Goal: Task Accomplishment & Management: Complete application form

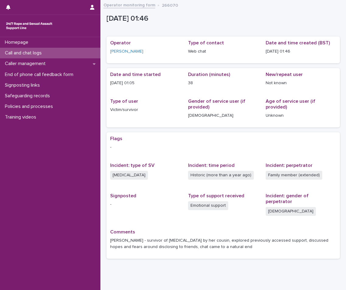
scroll to position [15, 0]
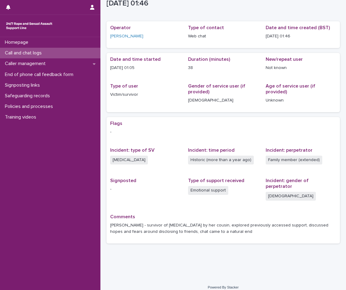
click at [49, 51] on div "Call and chat logs" at bounding box center [50, 53] width 100 height 11
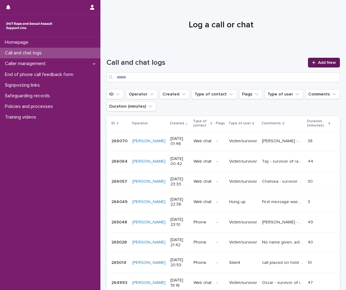
click at [324, 64] on span "Add New" at bounding box center [327, 63] width 18 height 4
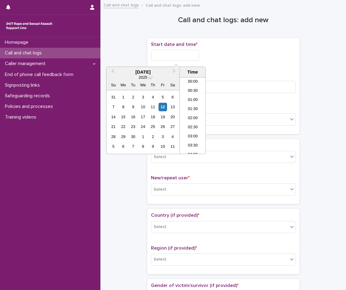
click at [173, 59] on input "text" at bounding box center [175, 55] width 48 height 11
click at [195, 107] on li "03:00" at bounding box center [193, 106] width 26 height 9
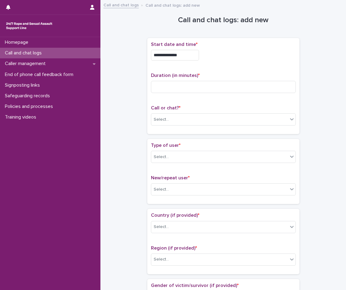
click at [194, 57] on input "**********" at bounding box center [175, 55] width 48 height 11
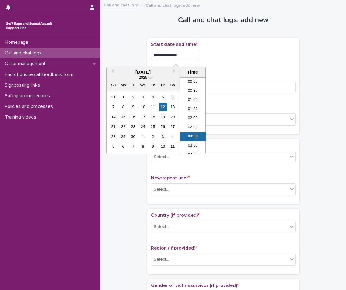
scroll to position [21, 0]
type input "**********"
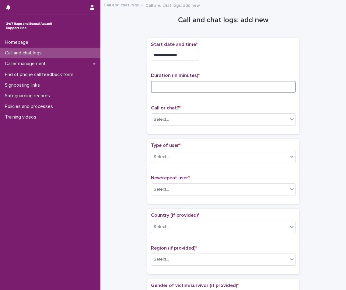
click at [213, 88] on input at bounding box center [223, 87] width 145 height 12
click at [206, 88] on input at bounding box center [223, 87] width 145 height 12
type input "**"
click at [155, 124] on div "Select..." at bounding box center [219, 120] width 137 height 10
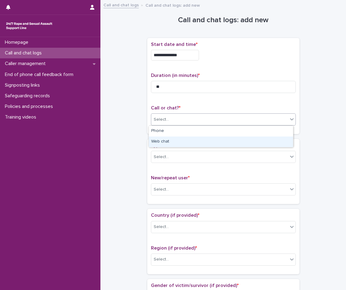
click at [156, 140] on div "Web chat" at bounding box center [221, 142] width 144 height 11
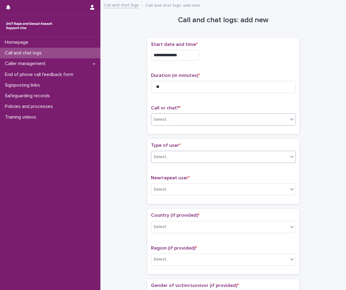
click at [168, 157] on div "Select..." at bounding box center [219, 157] width 137 height 10
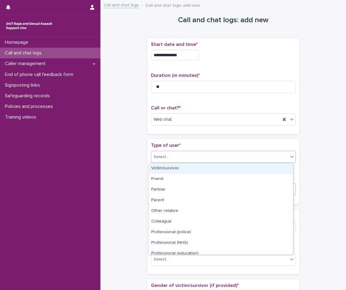
drag, startPoint x: 169, startPoint y: 170, endPoint x: 173, endPoint y: 188, distance: 18.4
click at [169, 170] on div "Victim/survivor" at bounding box center [221, 168] width 144 height 11
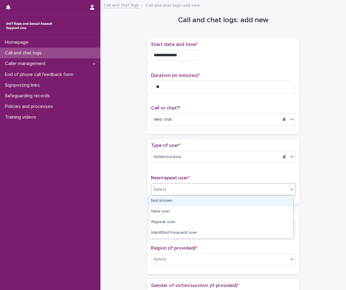
click at [174, 193] on div "Select..." at bounding box center [219, 190] width 137 height 10
click at [174, 205] on div "Not known" at bounding box center [221, 201] width 144 height 11
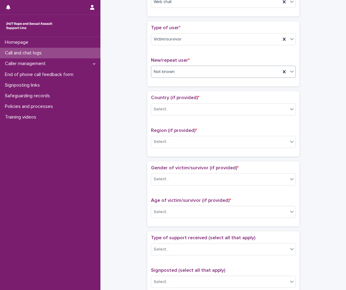
scroll to position [122, 0]
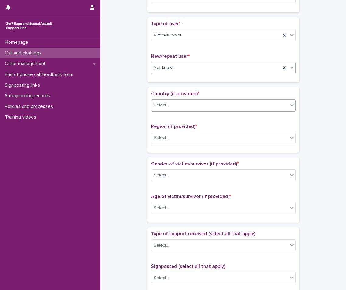
click at [163, 103] on div "Select..." at bounding box center [161, 105] width 15 height 6
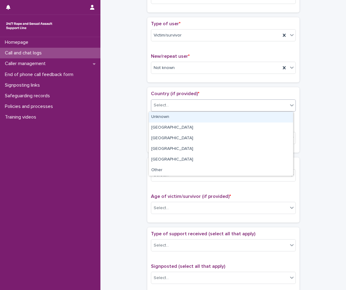
click at [165, 117] on div "Unknown" at bounding box center [221, 117] width 144 height 11
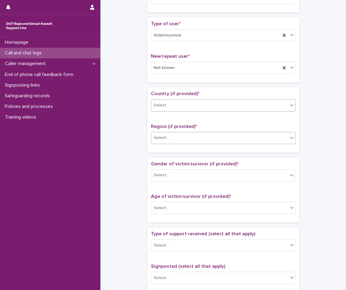
click at [165, 132] on div "Region (if provided) * Select..." at bounding box center [223, 136] width 145 height 25
click at [172, 141] on div "Select..." at bounding box center [219, 138] width 137 height 10
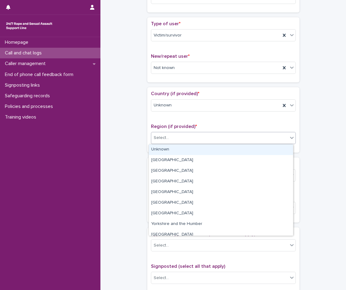
click at [171, 151] on div "Unknown" at bounding box center [221, 150] width 144 height 11
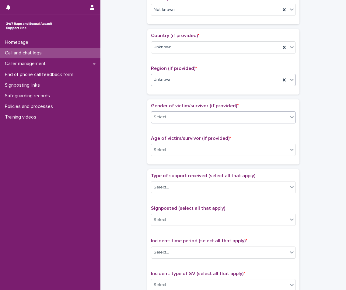
scroll to position [183, 0]
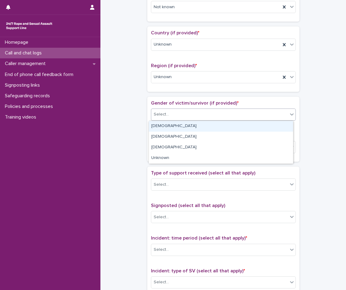
click at [169, 116] on div "Select..." at bounding box center [219, 115] width 137 height 10
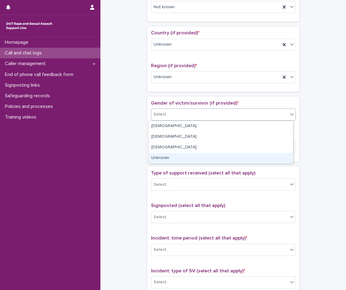
click at [179, 157] on div "Unknown" at bounding box center [221, 158] width 144 height 11
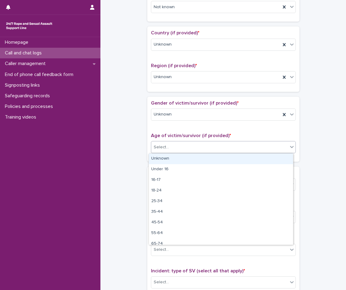
click at [182, 148] on div "Select..." at bounding box center [219, 147] width 137 height 10
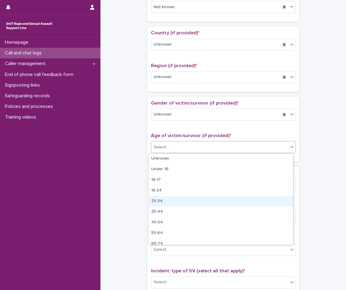
click at [173, 201] on div "25-34" at bounding box center [221, 201] width 144 height 11
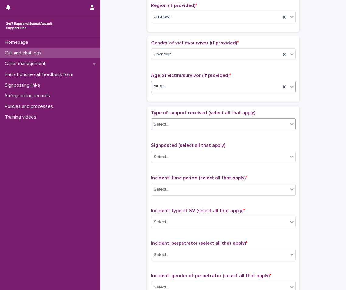
scroll to position [244, 0]
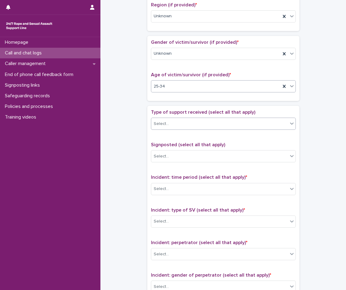
click at [186, 126] on div "Select..." at bounding box center [219, 124] width 137 height 10
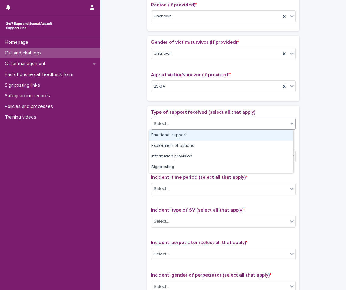
click at [186, 133] on div "Emotional support" at bounding box center [221, 135] width 144 height 11
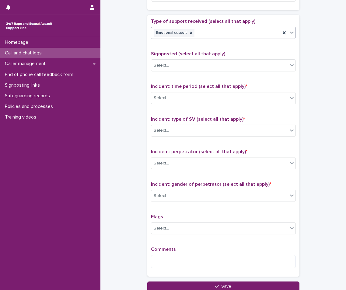
scroll to position [335, 0]
click at [188, 100] on div "Select..." at bounding box center [219, 98] width 137 height 10
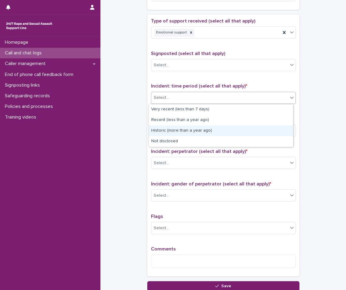
click at [170, 134] on div "Historic (more than a year ago)" at bounding box center [221, 131] width 144 height 11
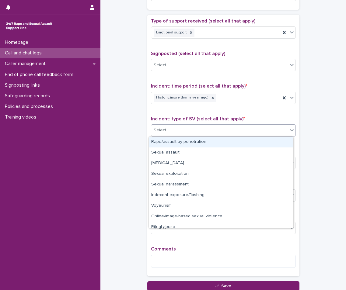
click at [173, 132] on div "Select..." at bounding box center [219, 130] width 137 height 10
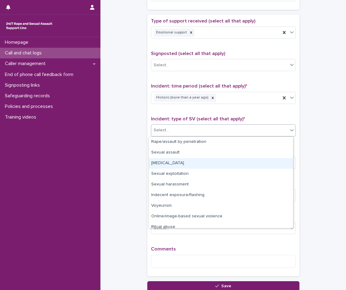
click at [168, 163] on div "[MEDICAL_DATA]" at bounding box center [221, 163] width 144 height 11
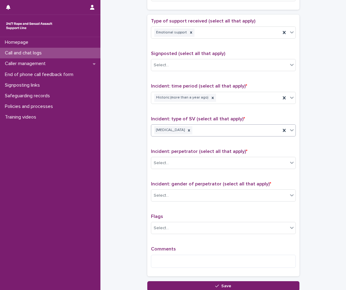
scroll to position [383, 0]
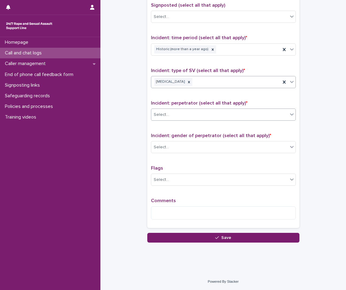
click at [170, 114] on div "Select..." at bounding box center [219, 115] width 137 height 10
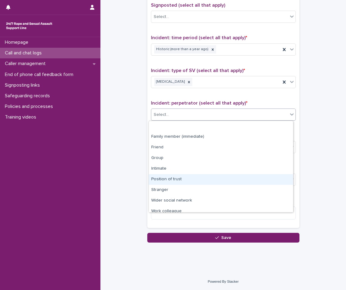
scroll to position [26, 0]
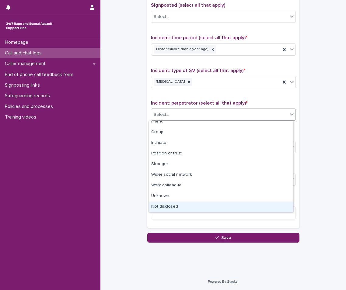
click at [166, 204] on div "Not disclosed" at bounding box center [221, 207] width 144 height 11
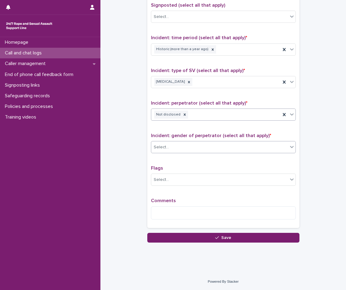
click at [185, 151] on div "Select..." at bounding box center [219, 147] width 137 height 10
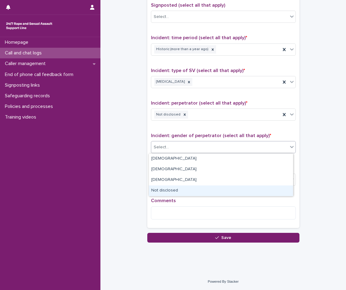
click at [167, 190] on div "Not disclosed" at bounding box center [221, 191] width 144 height 11
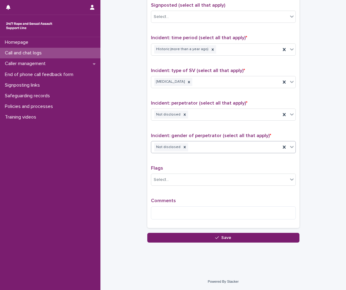
click at [169, 205] on div "Comments" at bounding box center [223, 211] width 145 height 26
click at [167, 212] on textarea at bounding box center [223, 213] width 145 height 13
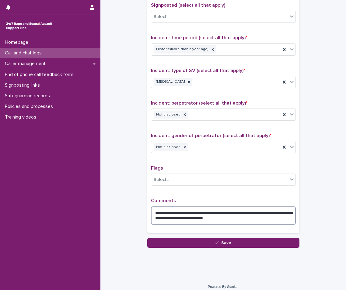
click at [194, 217] on textarea "**********" at bounding box center [223, 216] width 145 height 18
type textarea "**********"
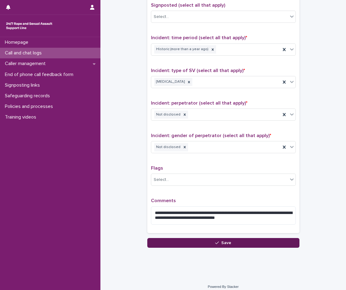
click at [186, 245] on button "Save" at bounding box center [223, 243] width 152 height 10
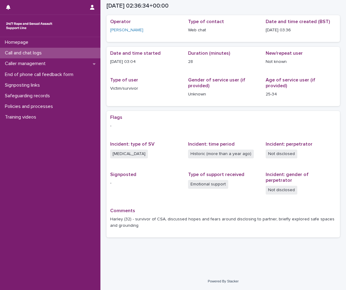
scroll to position [15, 0]
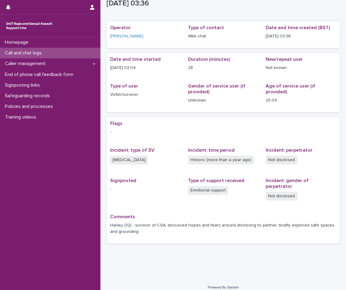
click at [46, 54] on p "Call and chat logs" at bounding box center [24, 53] width 44 height 6
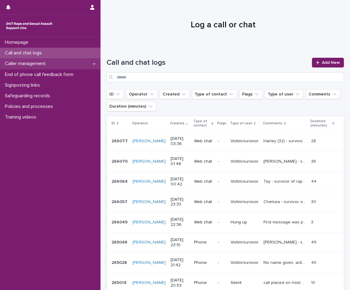
click at [62, 65] on div "Caller management" at bounding box center [50, 63] width 100 height 11
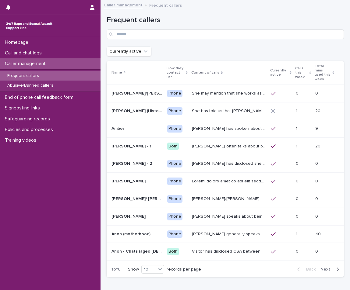
click at [43, 79] on div "Frequent callers" at bounding box center [50, 76] width 100 height 10
click at [300, 26] on div "Frequent callers" at bounding box center [225, 27] width 237 height 23
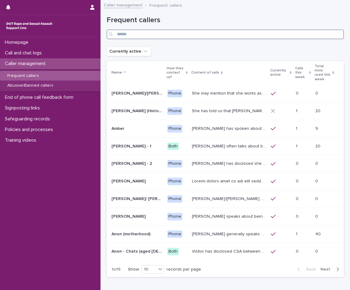
click at [289, 32] on input "Search" at bounding box center [225, 35] width 237 height 10
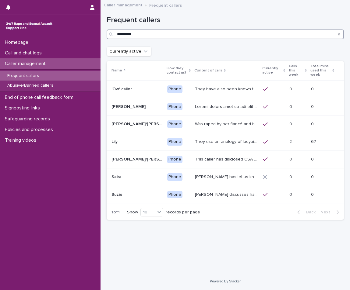
type input "*********"
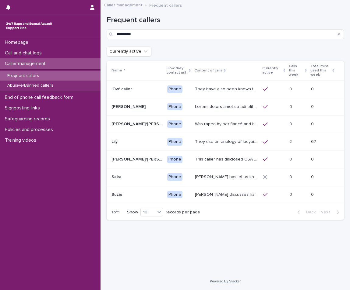
click at [147, 93] on div "'Ow' caller 'Ow' caller" at bounding box center [136, 89] width 51 height 10
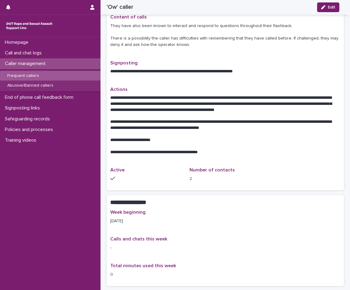
scroll to position [152, 0]
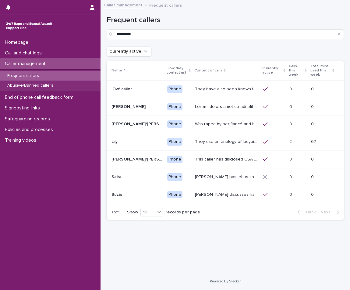
click at [298, 140] on p at bounding box center [297, 141] width 17 height 5
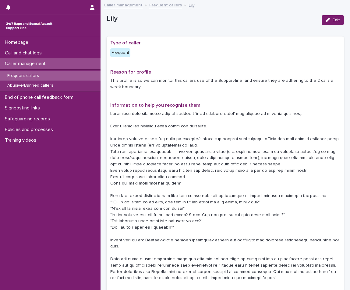
click at [27, 173] on div "Homepage Call and chat logs Caller management Frequent callers Abusive/Banned c…" at bounding box center [50, 163] width 100 height 253
click at [160, 83] on p "This profile is so we can monitor this callers use of the Support-line and ensu…" at bounding box center [225, 84] width 230 height 13
click at [65, 76] on div "Frequent callers" at bounding box center [50, 76] width 100 height 10
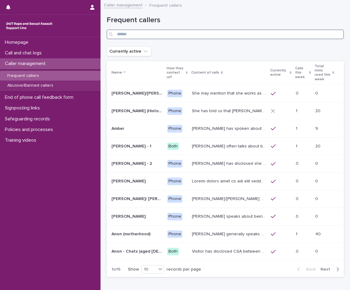
click at [128, 32] on input "Search" at bounding box center [225, 35] width 237 height 10
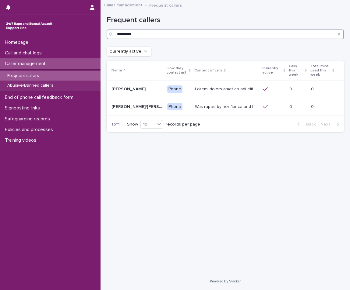
type input "*********"
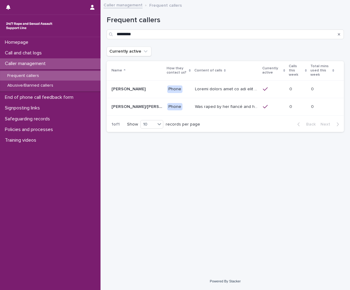
click at [174, 154] on div "Loading... Saving… Loading... Saving… Frequent callers ********* Currently acti…" at bounding box center [224, 131] width 243 height 254
click at [200, 148] on div "Loading... Saving… Loading... Saving… Frequent callers ********* Currently acti…" at bounding box center [224, 131] width 243 height 254
click at [206, 108] on p "Was raped by her fiancé and he penetrated her with a knife, she called an ambul…" at bounding box center [227, 106] width 64 height 6
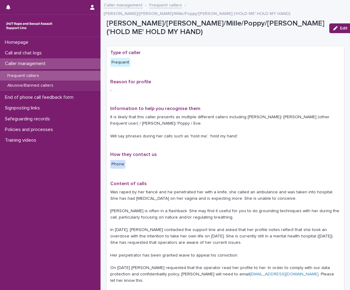
click at [94, 191] on div "Homepage Call and chat logs Caller management Frequent callers Abusive/Banned c…" at bounding box center [50, 163] width 100 height 253
click at [93, 192] on div "Homepage Call and chat logs Caller management Frequent callers Abusive/Banned c…" at bounding box center [50, 163] width 100 height 253
click at [110, 188] on div "**********" at bounding box center [225, 239] width 237 height 386
click at [208, 181] on p "Content of calls" at bounding box center [225, 184] width 230 height 6
click at [206, 156] on div "**********" at bounding box center [225, 239] width 230 height 378
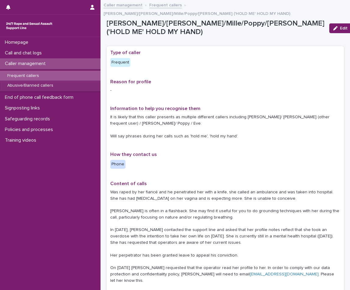
click at [206, 157] on div "**********" at bounding box center [225, 239] width 230 height 378
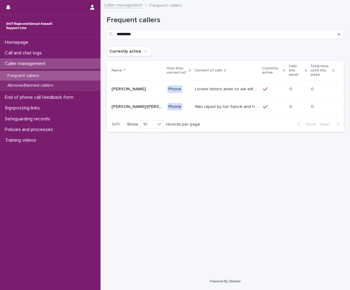
click at [175, 90] on div "Phone" at bounding box center [174, 90] width 15 height 8
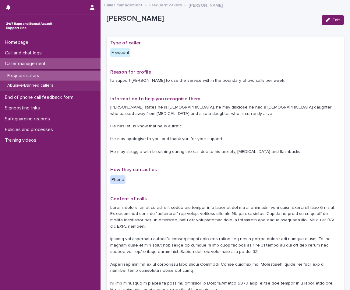
click at [183, 110] on p "[PERSON_NAME] states he is [DEMOGRAPHIC_DATA], he may disclose he had a [DEMOGR…" at bounding box center [225, 129] width 230 height 51
click at [193, 160] on div "**********" at bounding box center [225, 257] width 230 height 435
click at [209, 104] on p "[PERSON_NAME] states he is [DEMOGRAPHIC_DATA], he may disclose he had a [DEMOGR…" at bounding box center [225, 129] width 230 height 51
click at [256, 71] on p "Reason for profile" at bounding box center [225, 72] width 230 height 6
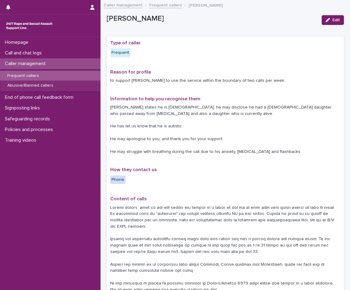
click at [243, 94] on div "**********" at bounding box center [225, 257] width 230 height 435
click at [240, 108] on p "[PERSON_NAME] states he is [DEMOGRAPHIC_DATA], he may disclose he had a [DEMOGR…" at bounding box center [225, 129] width 230 height 51
click at [197, 118] on p "[PERSON_NAME] states he is [DEMOGRAPHIC_DATA], he may disclose he had a [DEMOGR…" at bounding box center [225, 129] width 230 height 51
click at [160, 96] on span "Information to help you recognise them" at bounding box center [155, 98] width 90 height 5
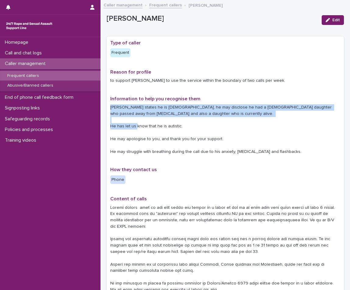
drag, startPoint x: 111, startPoint y: 108, endPoint x: 198, endPoint y: 134, distance: 91.2
click at [198, 134] on p "[PERSON_NAME] states he is [DEMOGRAPHIC_DATA], he may disclose he had a [DEMOGR…" at bounding box center [225, 129] width 230 height 51
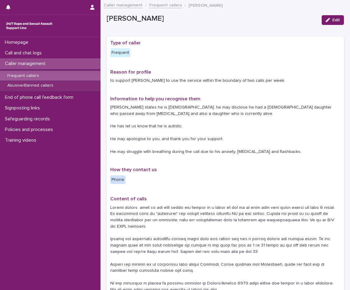
click at [270, 145] on p "[PERSON_NAME] states he is [DEMOGRAPHIC_DATA], he may disclose he had a [DEMOGR…" at bounding box center [225, 129] width 230 height 51
drag, startPoint x: 110, startPoint y: 82, endPoint x: 113, endPoint y: 81, distance: 3.3
click at [113, 81] on p "to support [PERSON_NAME] to use the service within the boundary of two calls pe…" at bounding box center [225, 81] width 230 height 6
click at [69, 158] on div "Homepage Call and chat logs Caller management Frequent callers Abusive/Banned c…" at bounding box center [50, 163] width 100 height 253
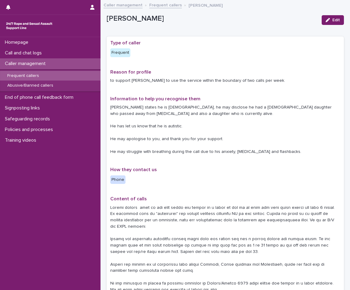
click at [9, 182] on div "Homepage Call and chat logs Caller management Frequent callers Abusive/Banned c…" at bounding box center [50, 163] width 100 height 253
click at [21, 169] on div "Homepage Call and chat logs Caller management Frequent callers Abusive/Banned c…" at bounding box center [50, 163] width 100 height 253
click at [44, 177] on div "Homepage Call and chat logs Caller management Frequent callers Abusive/Banned c…" at bounding box center [50, 163] width 100 height 253
click at [68, 180] on div "Homepage Call and chat logs Caller management Frequent callers Abusive/Banned c…" at bounding box center [50, 163] width 100 height 253
click at [69, 200] on div "Homepage Call and chat logs Caller management Frequent callers Abusive/Banned c…" at bounding box center [50, 163] width 100 height 253
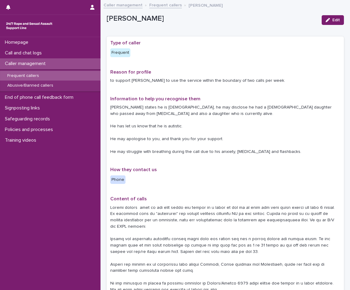
click at [60, 194] on div "Homepage Call and chat logs Caller management Frequent callers Abusive/Banned c…" at bounding box center [50, 163] width 100 height 253
click at [62, 177] on div "Homepage Call and chat logs Caller management Frequent callers Abusive/Banned c…" at bounding box center [50, 163] width 100 height 253
click at [14, 164] on div "Homepage Call and chat logs Caller management Frequent callers Abusive/Banned c…" at bounding box center [50, 163] width 100 height 253
click at [11, 207] on div "Homepage Call and chat logs Caller management Frequent callers Abusive/Banned c…" at bounding box center [50, 163] width 100 height 253
click at [33, 198] on div "Homepage Call and chat logs Caller management Frequent callers Abusive/Banned c…" at bounding box center [50, 163] width 100 height 253
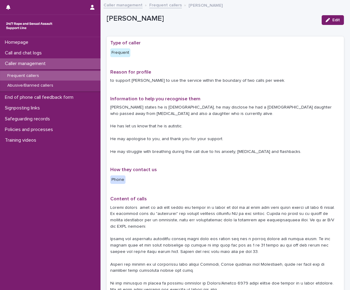
click at [33, 198] on div "Homepage Call and chat logs Caller management Frequent callers Abusive/Banned c…" at bounding box center [50, 163] width 100 height 253
click at [25, 193] on div "Homepage Call and chat logs Caller management Frequent callers Abusive/Banned c…" at bounding box center [50, 163] width 100 height 253
click at [67, 168] on div "Homepage Call and chat logs Caller management Frequent callers Abusive/Banned c…" at bounding box center [50, 163] width 100 height 253
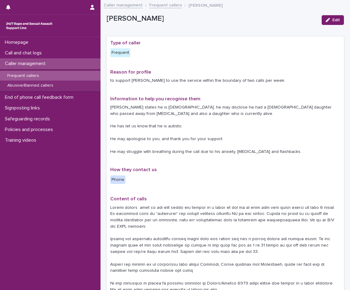
click at [67, 168] on div "Homepage Call and chat logs Caller management Frequent callers Abusive/Banned c…" at bounding box center [50, 163] width 100 height 253
click at [44, 200] on div "Homepage Call and chat logs Caller management Frequent callers Abusive/Banned c…" at bounding box center [50, 163] width 100 height 253
click at [44, 196] on div "Homepage Call and chat logs Caller management Frequent callers Abusive/Banned c…" at bounding box center [50, 163] width 100 height 253
click at [16, 183] on div "Homepage Call and chat logs Caller management Frequent callers Abusive/Banned c…" at bounding box center [50, 163] width 100 height 253
click at [26, 179] on div "Homepage Call and chat logs Caller management Frequent callers Abusive/Banned c…" at bounding box center [50, 163] width 100 height 253
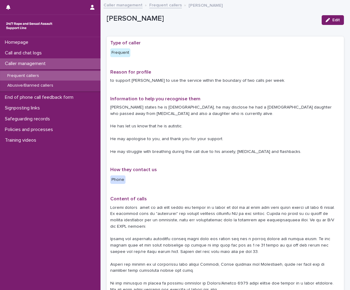
click at [136, 187] on div "How they contact us Phone" at bounding box center [146, 178] width 72 height 22
click at [46, 52] on p "Call and chat logs" at bounding box center [24, 53] width 44 height 6
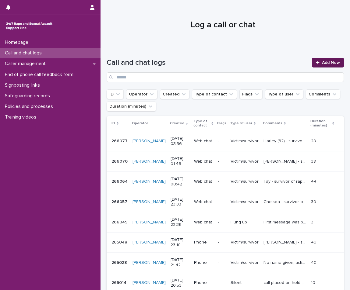
click at [322, 64] on span "Add New" at bounding box center [331, 63] width 18 height 4
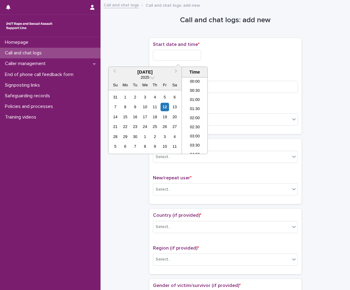
click at [161, 54] on input "text" at bounding box center [177, 55] width 48 height 11
click at [197, 88] on li "03:00" at bounding box center [195, 88] width 26 height 9
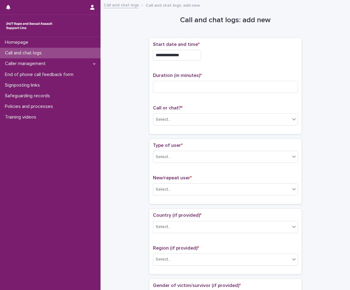
click at [189, 54] on input "**********" at bounding box center [177, 55] width 48 height 11
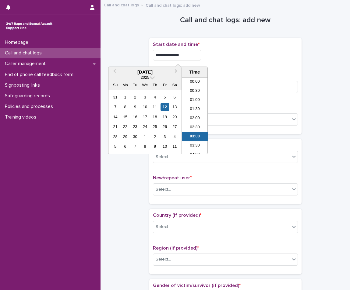
scroll to position [21, 0]
type input "**********"
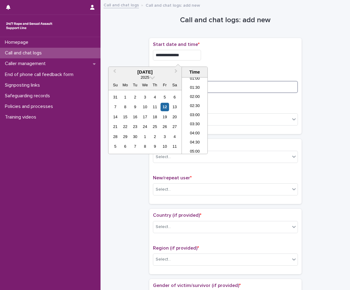
click at [233, 86] on input at bounding box center [225, 87] width 145 height 12
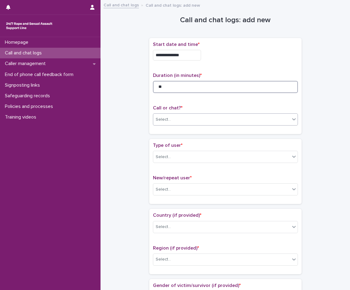
type input "**"
click at [193, 120] on div "Select..." at bounding box center [221, 120] width 137 height 10
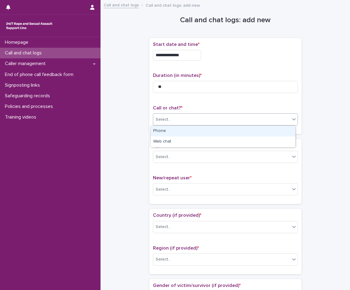
click at [169, 133] on div "Phone" at bounding box center [223, 131] width 144 height 11
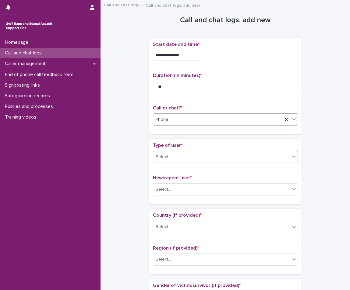
click at [170, 155] on div "Select..." at bounding box center [221, 157] width 137 height 10
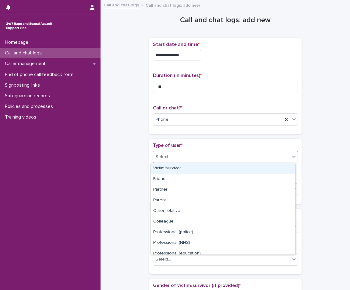
click at [169, 170] on div "Victim/survivor" at bounding box center [223, 168] width 144 height 11
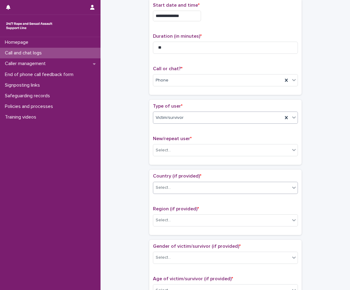
scroll to position [91, 0]
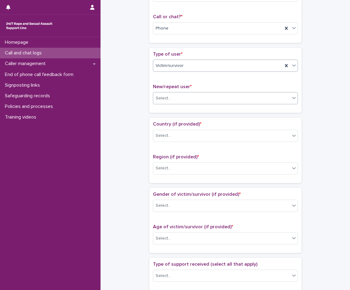
click at [175, 99] on div "Select..." at bounding box center [221, 98] width 137 height 10
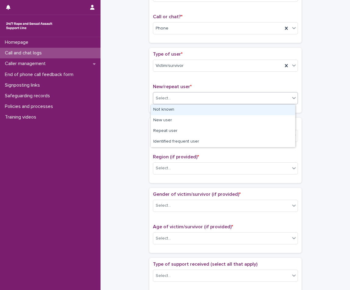
click at [159, 110] on div "Not known" at bounding box center [223, 110] width 144 height 11
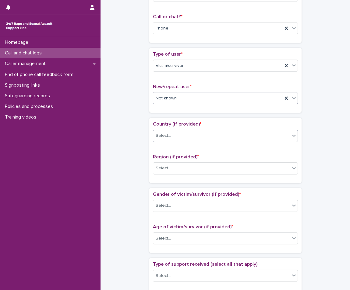
click at [156, 138] on div "Select..." at bounding box center [163, 136] width 15 height 6
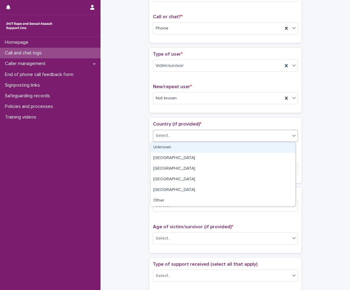
click at [183, 148] on div "Unknown" at bounding box center [223, 147] width 144 height 11
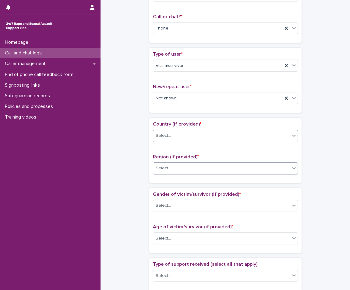
click at [182, 166] on div "Select..." at bounding box center [221, 168] width 137 height 10
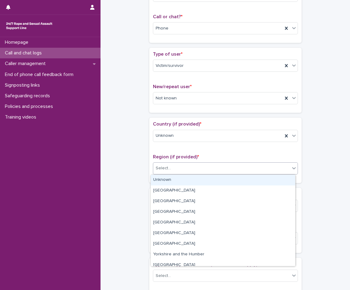
click at [175, 178] on div "Unknown" at bounding box center [223, 180] width 144 height 11
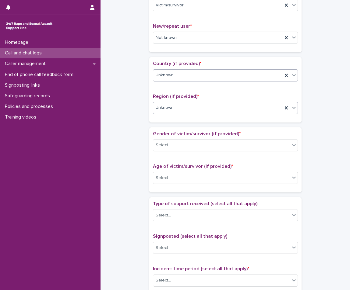
scroll to position [183, 0]
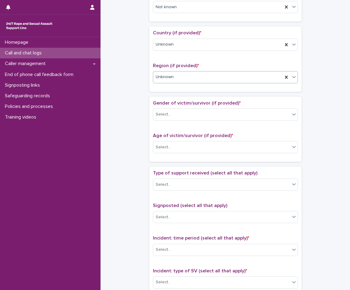
click at [189, 107] on div "Gender of victim/survivor (if provided) * Select..." at bounding box center [225, 112] width 145 height 25
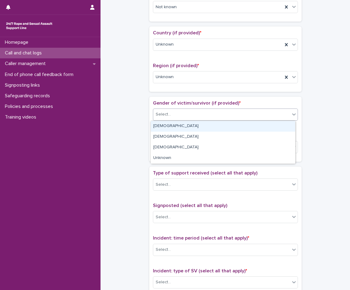
click at [186, 114] on div "Select..." at bounding box center [221, 115] width 137 height 10
click at [159, 128] on div "[DEMOGRAPHIC_DATA]" at bounding box center [223, 126] width 144 height 11
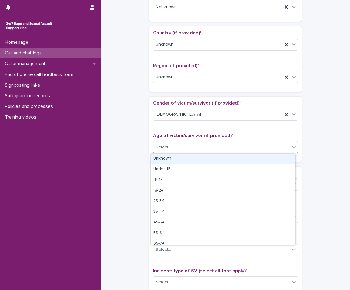
click at [163, 151] on div "Select..." at bounding box center [221, 147] width 137 height 10
click at [163, 157] on div "Unknown" at bounding box center [223, 159] width 144 height 11
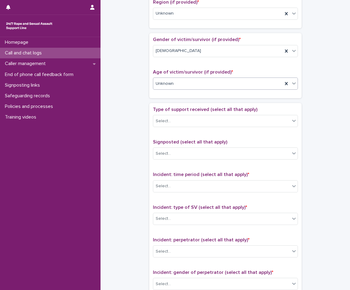
scroll to position [304, 0]
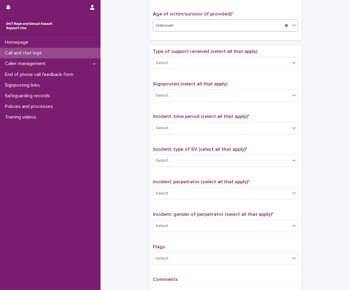
click at [182, 51] on span "Type of support received (select all that apply)" at bounding box center [205, 51] width 104 height 5
click at [180, 63] on div "Select..." at bounding box center [221, 63] width 137 height 10
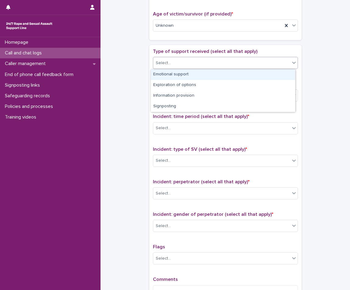
click at [177, 71] on div "Emotional support" at bounding box center [223, 74] width 144 height 11
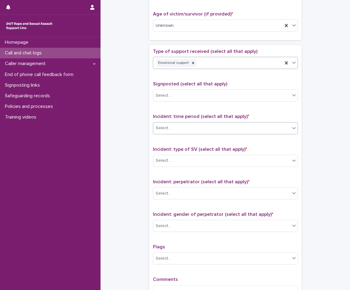
click at [192, 132] on div "Select..." at bounding box center [221, 128] width 137 height 10
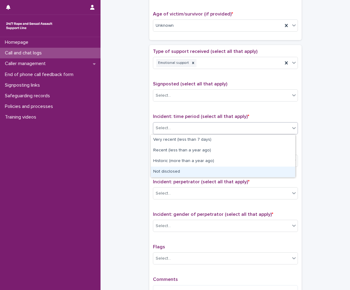
click at [177, 167] on div "Not disclosed" at bounding box center [223, 172] width 144 height 11
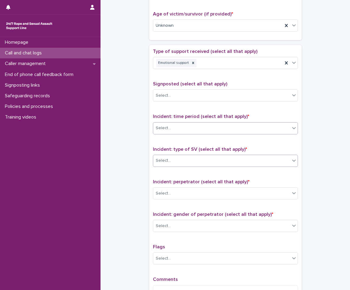
click at [180, 160] on div "Select..." at bounding box center [221, 161] width 137 height 10
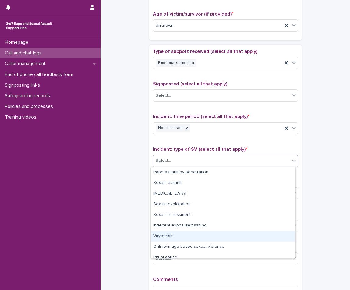
scroll to position [15, 0]
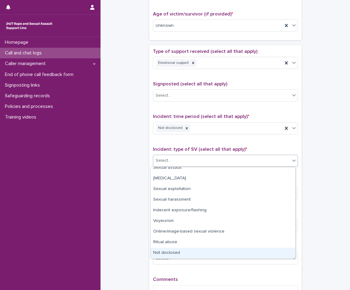
click at [184, 249] on div "Not disclosed" at bounding box center [223, 253] width 144 height 11
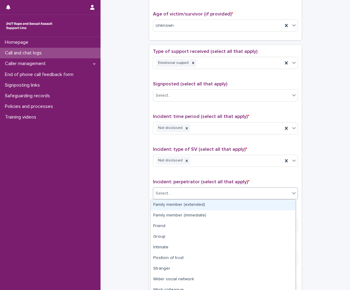
click at [191, 195] on div "Select..." at bounding box center [221, 194] width 137 height 10
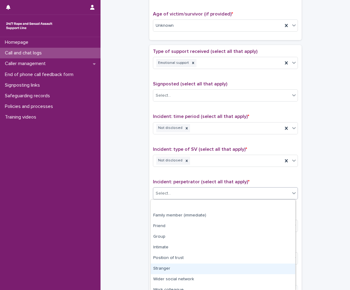
scroll to position [26, 0]
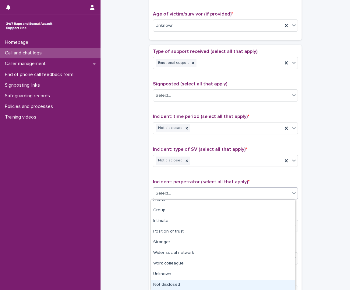
click at [175, 286] on div "Not disclosed" at bounding box center [223, 285] width 144 height 11
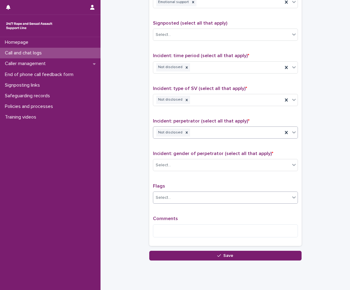
scroll to position [383, 0]
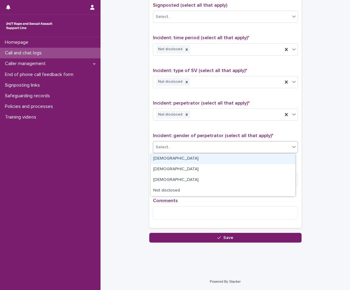
click at [198, 148] on div "Select..." at bounding box center [221, 147] width 137 height 10
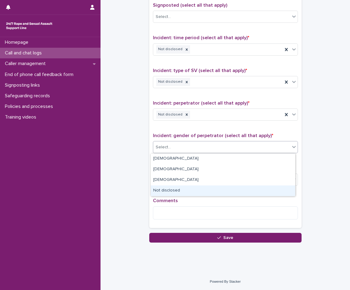
click at [168, 192] on div "Not disclosed" at bounding box center [223, 191] width 144 height 11
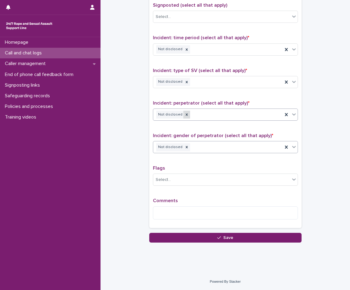
click at [184, 115] on div at bounding box center [186, 115] width 7 height 8
click at [184, 115] on div "Select..." at bounding box center [221, 115] width 137 height 10
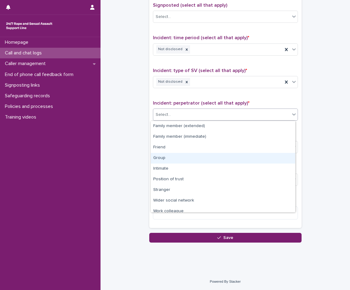
click at [171, 158] on div "Group" at bounding box center [223, 158] width 144 height 11
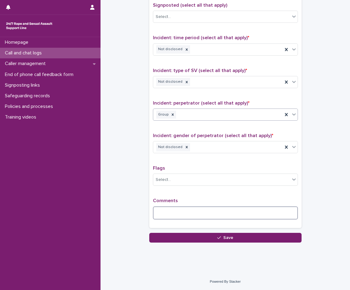
click at [180, 214] on textarea at bounding box center [225, 213] width 145 height 13
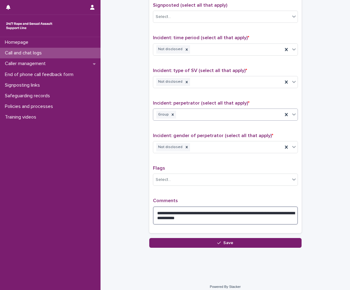
click at [172, 219] on textarea "**********" at bounding box center [225, 216] width 145 height 18
click at [218, 219] on textarea "**********" at bounding box center [225, 216] width 145 height 18
type textarea "**********"
drag, startPoint x: 265, startPoint y: 217, endPoint x: 247, endPoint y: 217, distance: 18.0
click at [265, 217] on textarea "**********" at bounding box center [225, 216] width 145 height 18
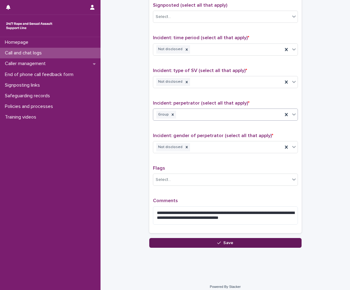
click at [241, 242] on button "Save" at bounding box center [225, 243] width 152 height 10
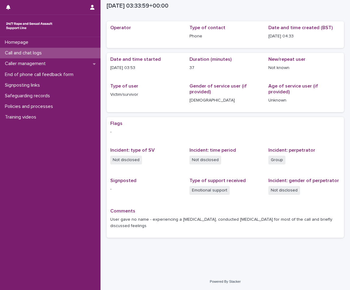
scroll to position [15, 0]
click at [89, 154] on div "Homepage Call and chat logs Caller management End of phone call feedback form S…" at bounding box center [50, 163] width 100 height 253
click at [54, 52] on div "Call and chat logs" at bounding box center [50, 53] width 100 height 11
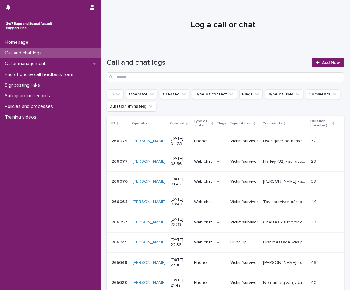
click at [124, 142] on p "266079" at bounding box center [119, 141] width 17 height 6
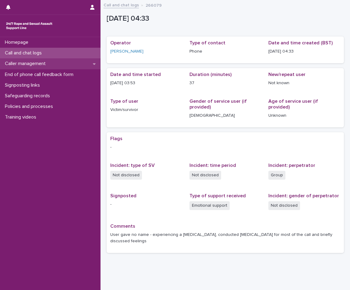
click at [58, 63] on div "Caller management" at bounding box center [50, 63] width 100 height 11
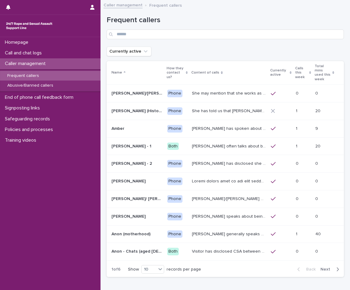
click at [44, 78] on div "Frequent callers" at bounding box center [50, 76] width 100 height 10
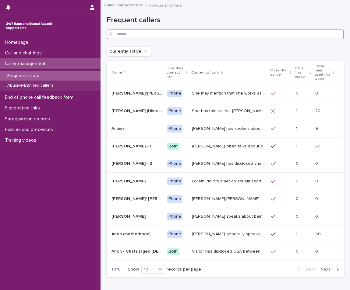
click at [179, 32] on input "Search" at bounding box center [225, 35] width 237 height 10
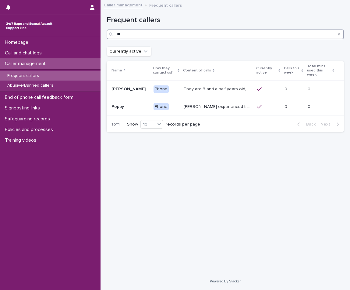
type input "*"
type input "*****"
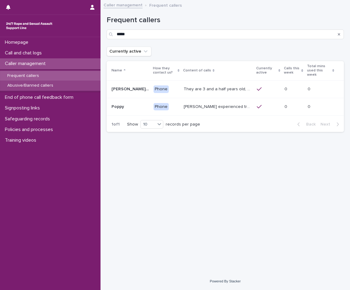
click at [61, 87] on div "Abusive/Banned callers" at bounding box center [50, 86] width 100 height 10
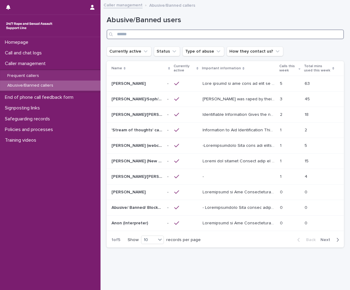
click at [161, 32] on input "Search" at bounding box center [225, 35] width 237 height 10
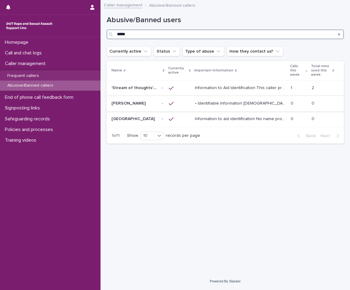
type input "*****"
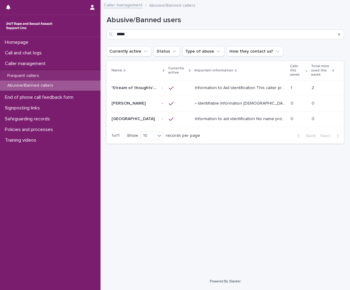
click at [204, 100] on p "• Identifiable Information [DEMOGRAPHIC_DATA] caller with a Scottish accent, gi…" at bounding box center [241, 103] width 92 height 6
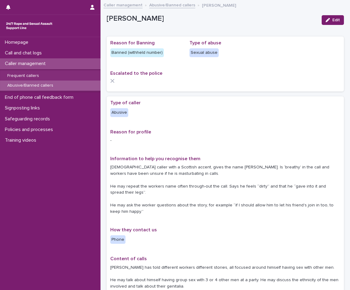
click at [26, 86] on p "Abusive/Banned callers" at bounding box center [30, 85] width 56 height 5
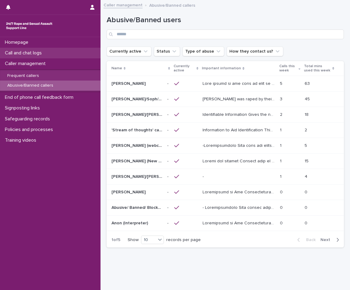
click at [45, 50] on p "Call and chat logs" at bounding box center [24, 53] width 44 height 6
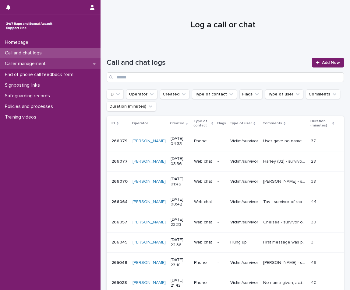
click at [49, 63] on p "Caller management" at bounding box center [26, 64] width 48 height 6
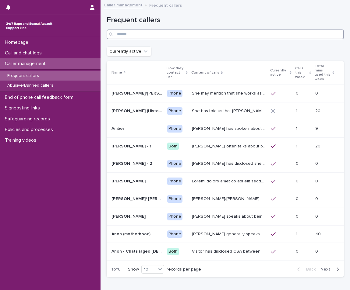
click at [150, 33] on input "Search" at bounding box center [225, 35] width 237 height 10
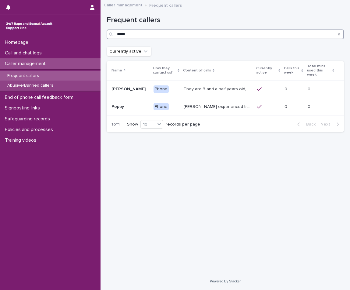
type input "*****"
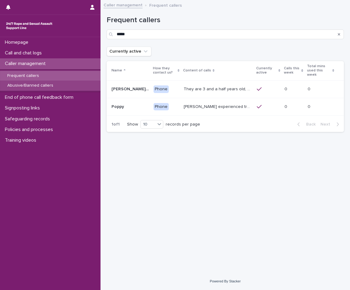
click at [64, 83] on div "Abusive/Banned callers" at bounding box center [50, 86] width 100 height 10
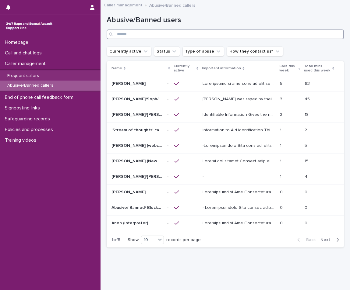
click at [152, 39] on input "Search" at bounding box center [225, 35] width 237 height 10
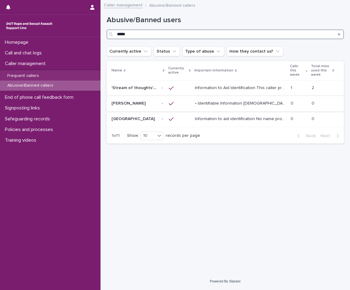
type input "*****"
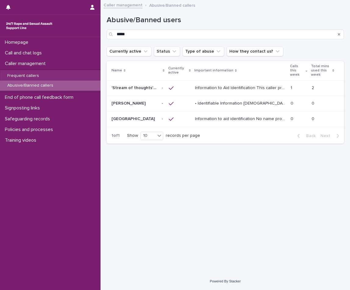
click at [176, 102] on div at bounding box center [179, 104] width 21 height 10
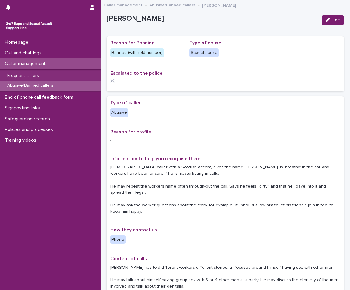
click at [44, 67] on p "Caller management" at bounding box center [26, 64] width 48 height 6
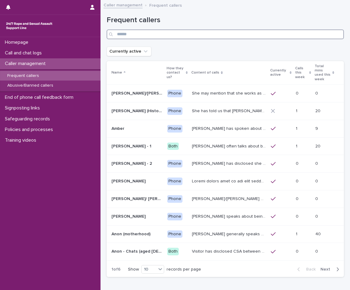
click at [154, 35] on input "Search" at bounding box center [225, 35] width 237 height 10
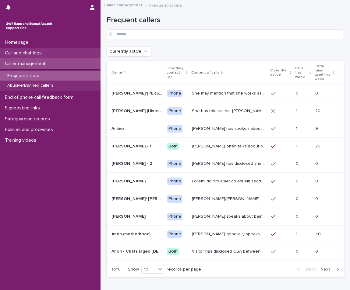
click at [63, 58] on div "Call and chat logs" at bounding box center [50, 53] width 100 height 11
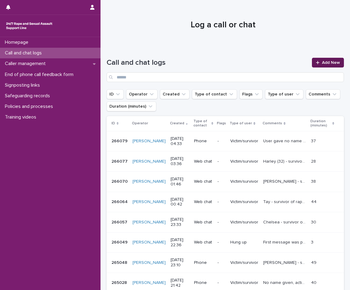
click at [322, 64] on span "Add New" at bounding box center [331, 63] width 18 height 4
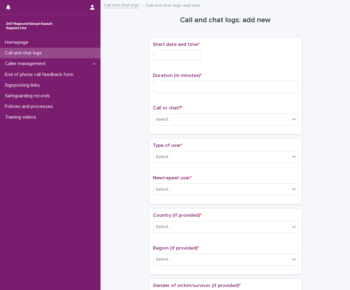
click at [201, 59] on input "text" at bounding box center [177, 55] width 48 height 11
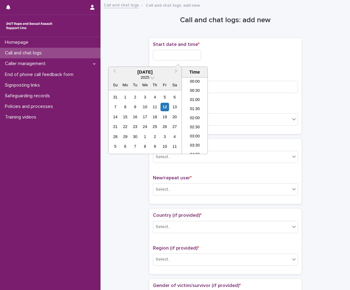
scroll to position [67, 0]
click at [196, 103] on li "05:00" at bounding box center [195, 106] width 26 height 9
click at [195, 57] on input "**********" at bounding box center [177, 55] width 48 height 11
type input "**********"
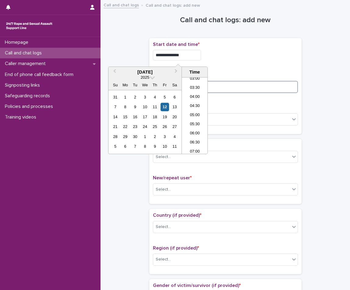
click at [237, 88] on input at bounding box center [225, 87] width 145 height 12
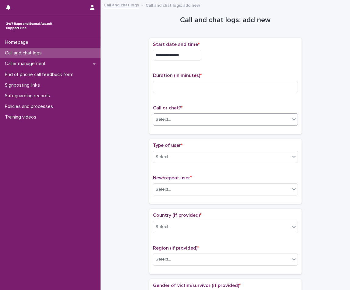
click at [190, 116] on div "Select..." at bounding box center [221, 120] width 137 height 10
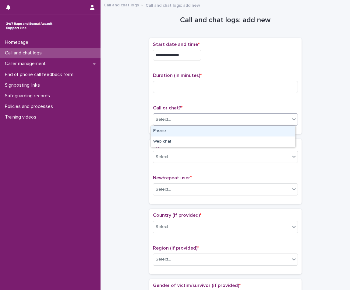
click at [182, 129] on div "Phone" at bounding box center [223, 131] width 144 height 11
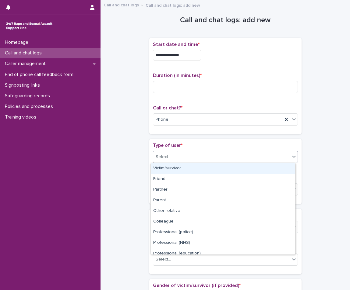
click at [174, 161] on div "Select..." at bounding box center [221, 157] width 137 height 10
click at [173, 168] on div "Victim/survivor" at bounding box center [223, 168] width 144 height 11
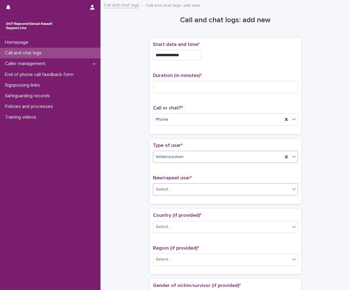
click at [172, 186] on div "Select..." at bounding box center [221, 190] width 137 height 10
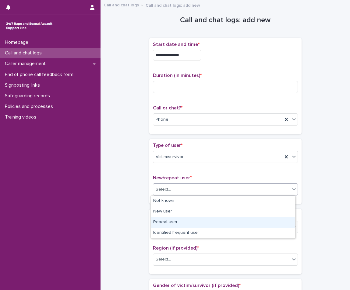
click at [175, 220] on div "Repeat user" at bounding box center [223, 222] width 144 height 11
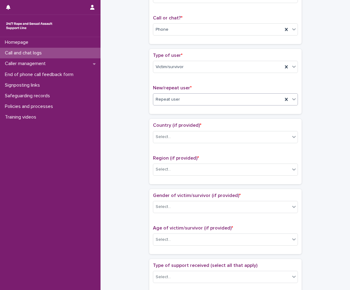
scroll to position [122, 0]
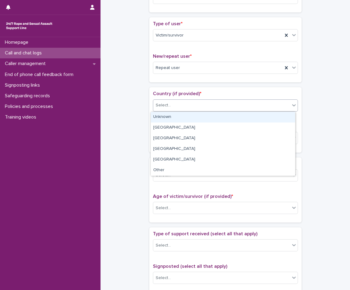
click at [174, 101] on div "Select..." at bounding box center [221, 105] width 137 height 10
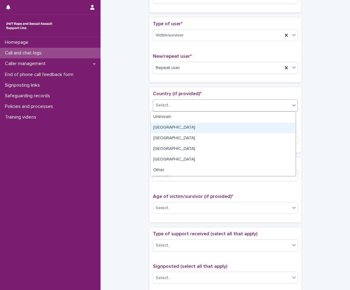
click at [166, 125] on div "[GEOGRAPHIC_DATA]" at bounding box center [223, 128] width 144 height 11
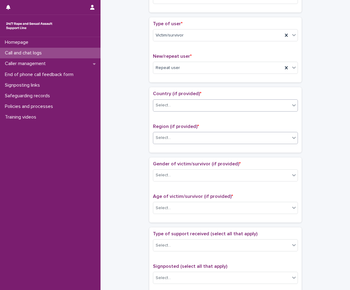
click at [172, 137] on div "Select..." at bounding box center [221, 138] width 137 height 10
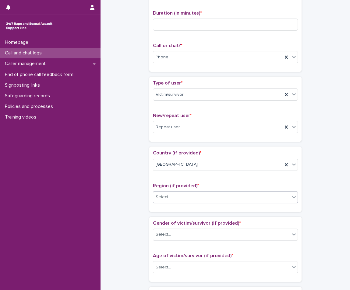
scroll to position [0, 0]
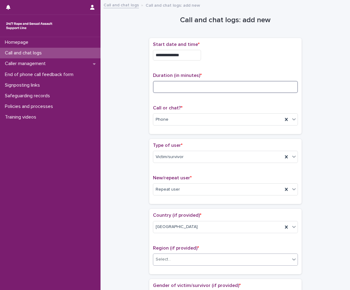
click at [173, 88] on input at bounding box center [225, 87] width 145 height 12
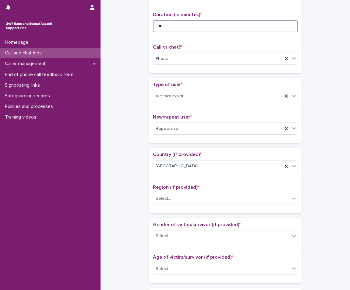
scroll to position [91, 0]
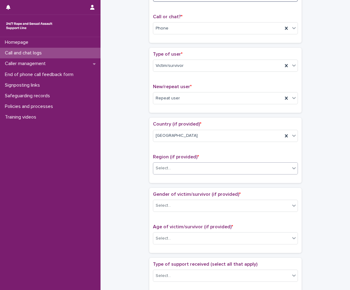
type input "**"
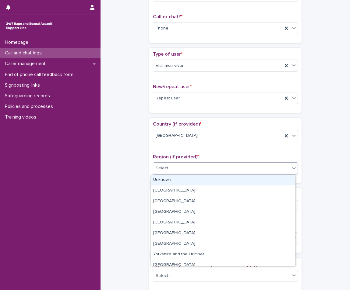
click at [171, 165] on div "Select..." at bounding box center [221, 168] width 137 height 10
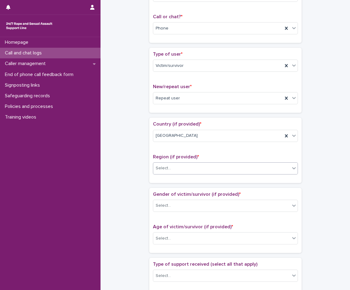
click at [170, 174] on div "Select..." at bounding box center [221, 168] width 137 height 10
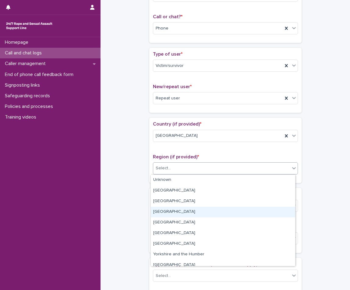
click at [177, 212] on div "[GEOGRAPHIC_DATA]" at bounding box center [223, 212] width 144 height 11
click at [177, 211] on div "Select..." at bounding box center [221, 206] width 137 height 10
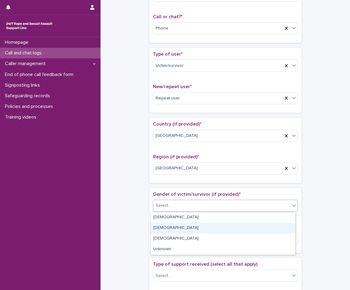
click at [174, 229] on div "[DEMOGRAPHIC_DATA]" at bounding box center [223, 228] width 144 height 11
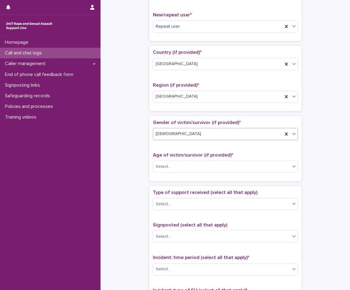
scroll to position [213, 0]
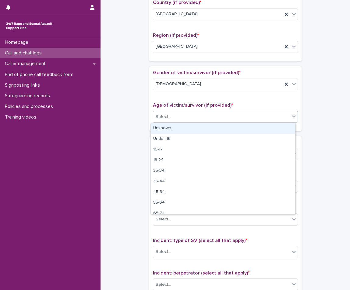
click at [174, 121] on div "Select..." at bounding box center [221, 117] width 137 height 10
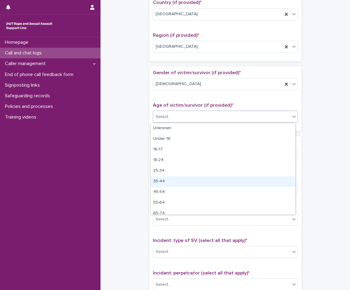
click at [170, 180] on div "35-44" at bounding box center [223, 182] width 144 height 11
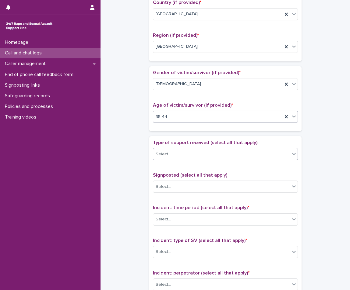
click at [182, 153] on div "Select..." at bounding box center [221, 154] width 137 height 10
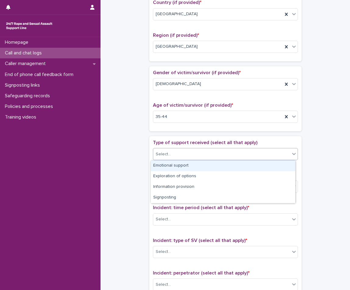
click at [178, 166] on div "Emotional support" at bounding box center [223, 166] width 144 height 11
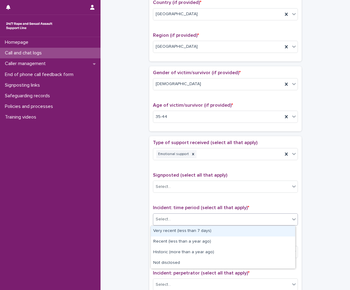
click at [187, 222] on div "Select..." at bounding box center [221, 220] width 137 height 10
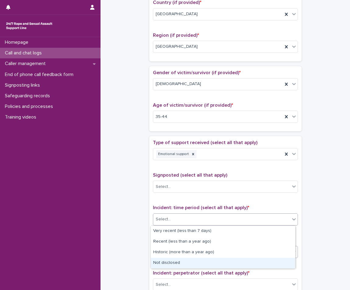
drag, startPoint x: 181, startPoint y: 237, endPoint x: 179, endPoint y: 258, distance: 21.7
click at [179, 260] on div "Not disclosed" at bounding box center [223, 263] width 144 height 11
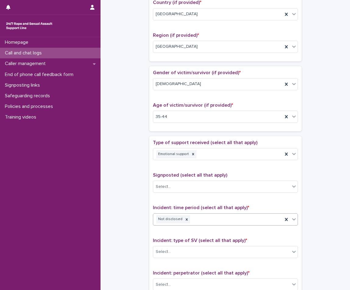
scroll to position [365, 0]
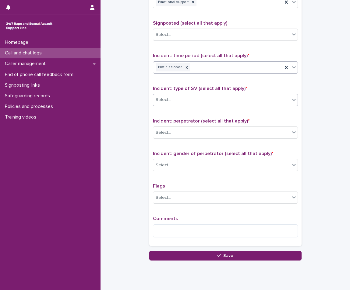
click at [182, 101] on div "Select..." at bounding box center [221, 100] width 137 height 10
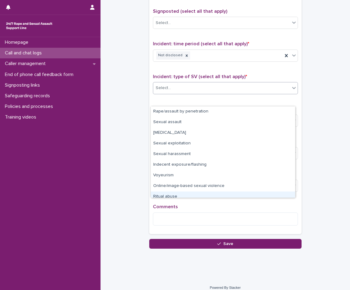
scroll to position [383, 0]
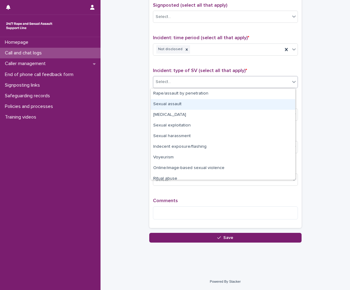
click at [181, 104] on div "Sexual assault" at bounding box center [223, 104] width 144 height 11
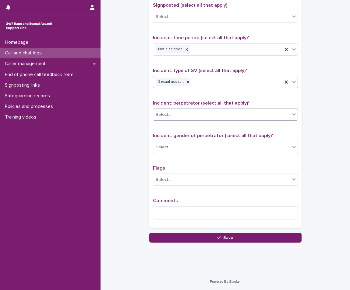
click at [181, 110] on div "Select..." at bounding box center [221, 115] width 137 height 10
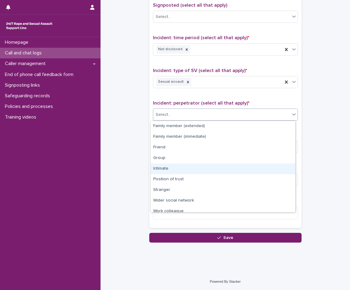
click at [174, 164] on div "Intimate" at bounding box center [223, 169] width 144 height 11
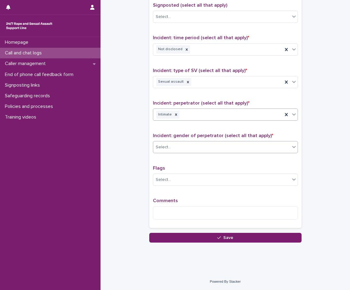
click at [177, 153] on div "Select..." at bounding box center [225, 147] width 145 height 12
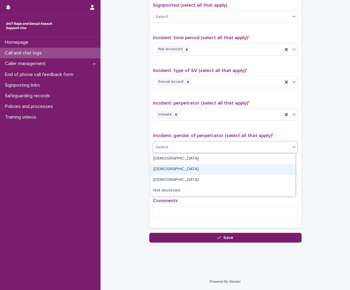
click at [171, 170] on div "[DEMOGRAPHIC_DATA]" at bounding box center [223, 169] width 144 height 11
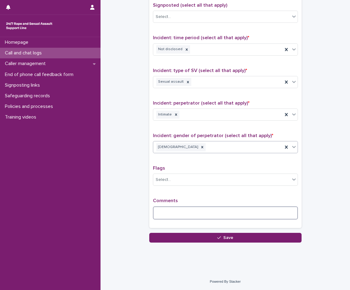
click at [170, 209] on textarea at bounding box center [225, 213] width 145 height 13
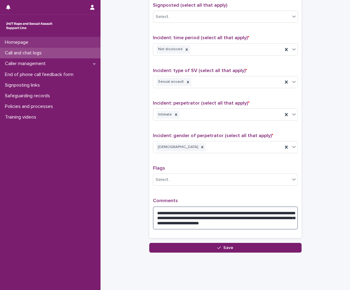
type textarea "**********"
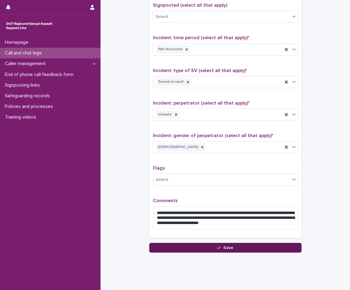
click at [274, 248] on button "Save" at bounding box center [225, 248] width 152 height 10
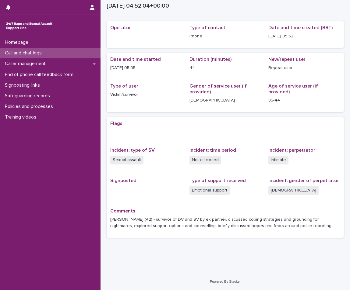
scroll to position [15, 0]
click at [60, 50] on div "Call and chat logs" at bounding box center [50, 53] width 100 height 11
